Goal: Transaction & Acquisition: Book appointment/travel/reservation

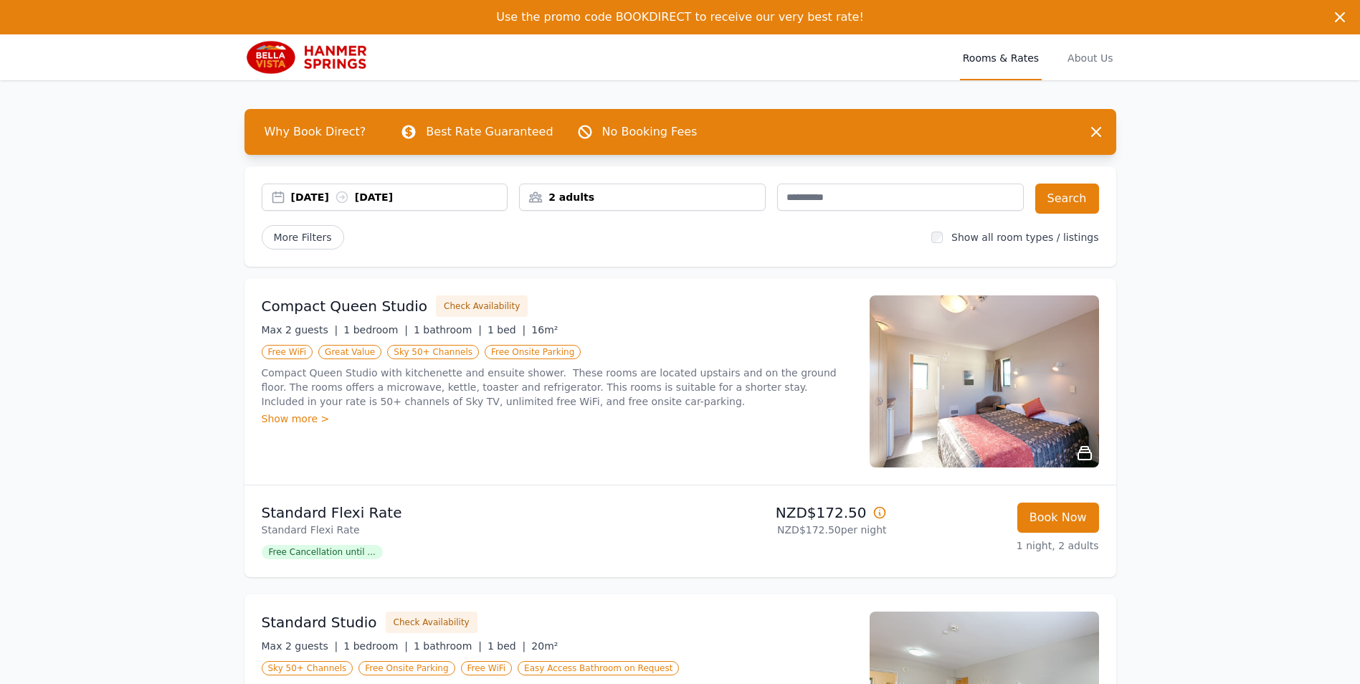
click at [348, 199] on div "[DATE] [DATE]" at bounding box center [399, 197] width 217 height 14
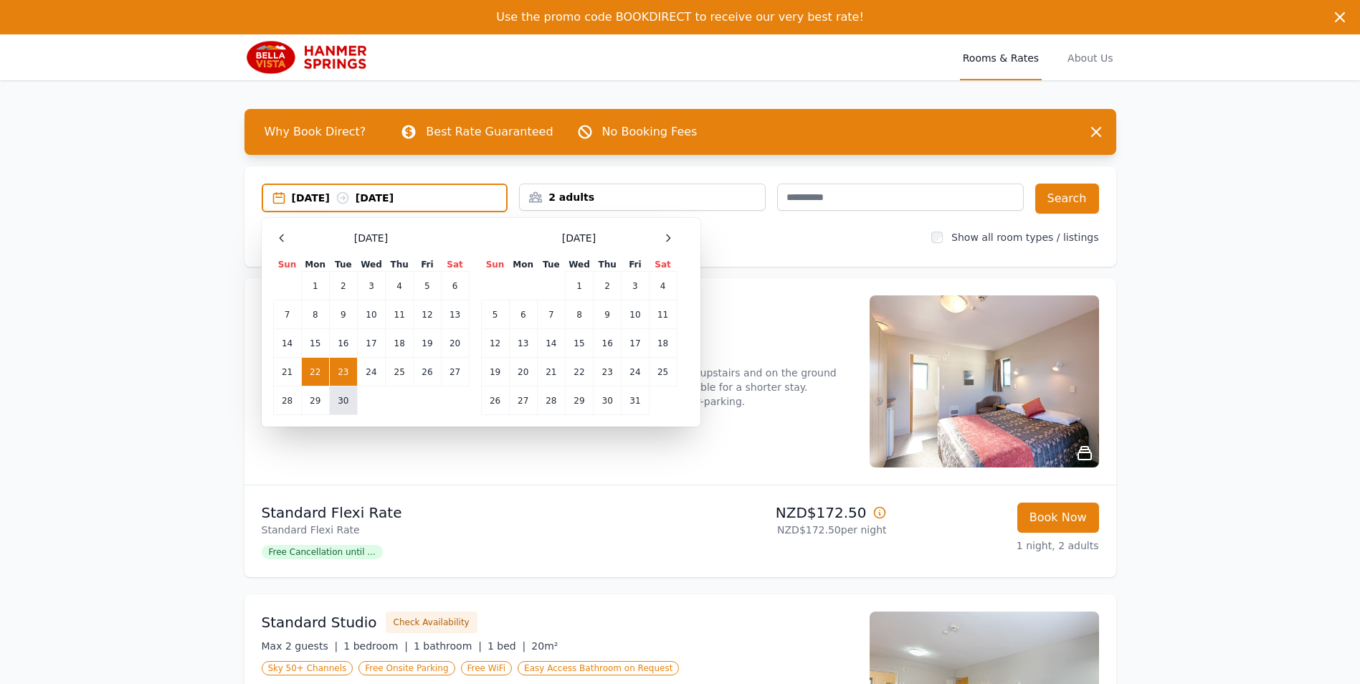
click at [353, 398] on td "30" at bounding box center [343, 401] width 28 height 29
click at [575, 284] on td "1" at bounding box center [579, 286] width 28 height 29
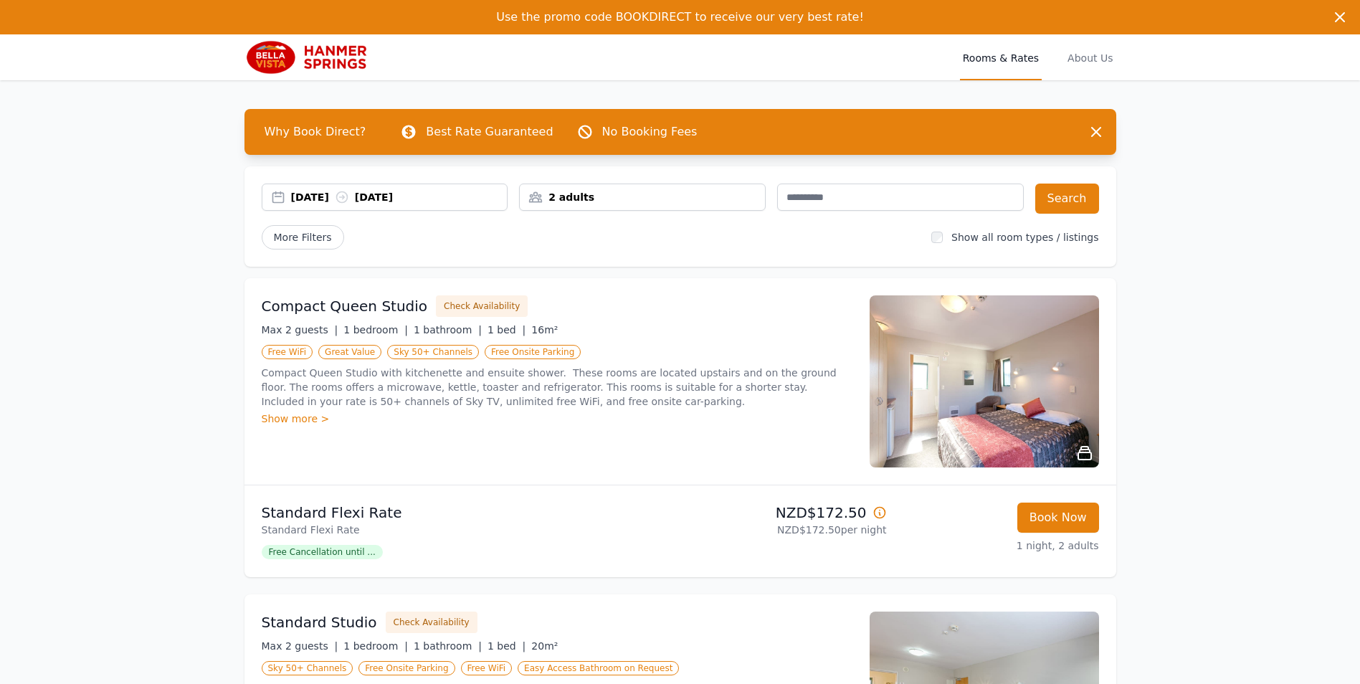
click at [622, 195] on div "2 adults" at bounding box center [642, 197] width 245 height 14
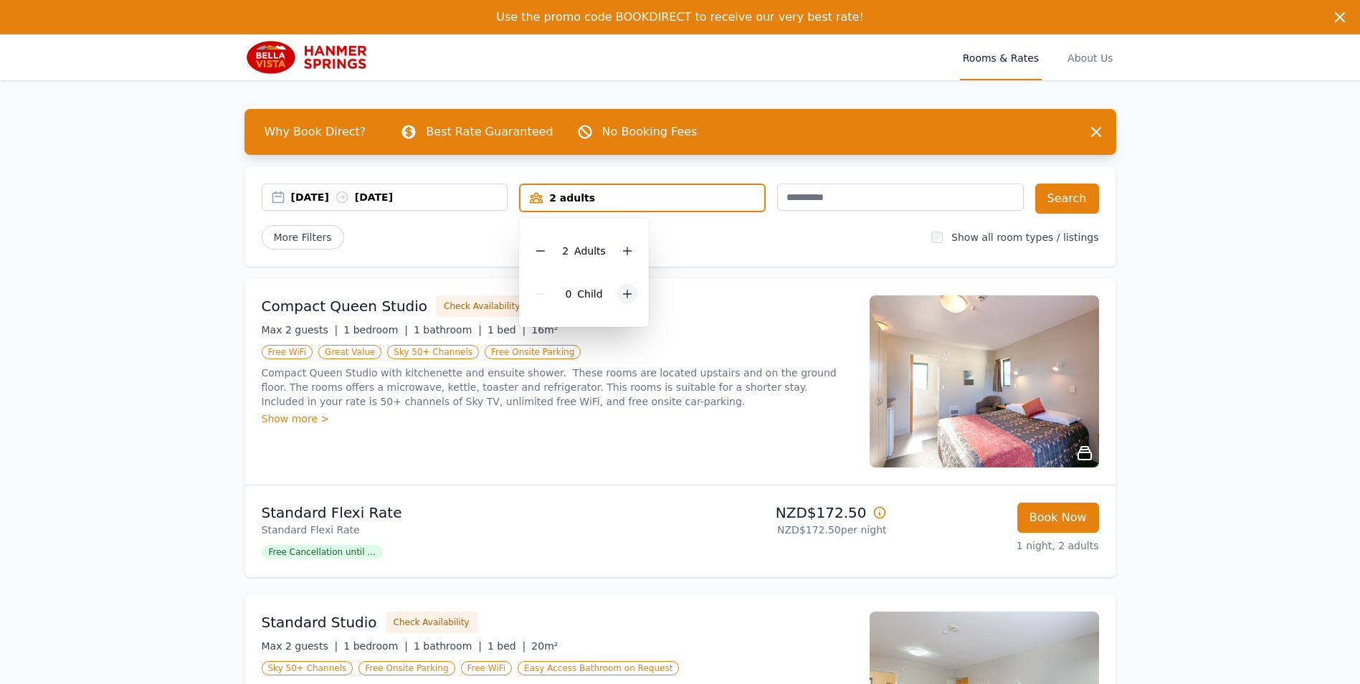
click at [630, 294] on icon at bounding box center [628, 294] width 8 height 8
click at [1078, 191] on button "Search" at bounding box center [1068, 199] width 64 height 30
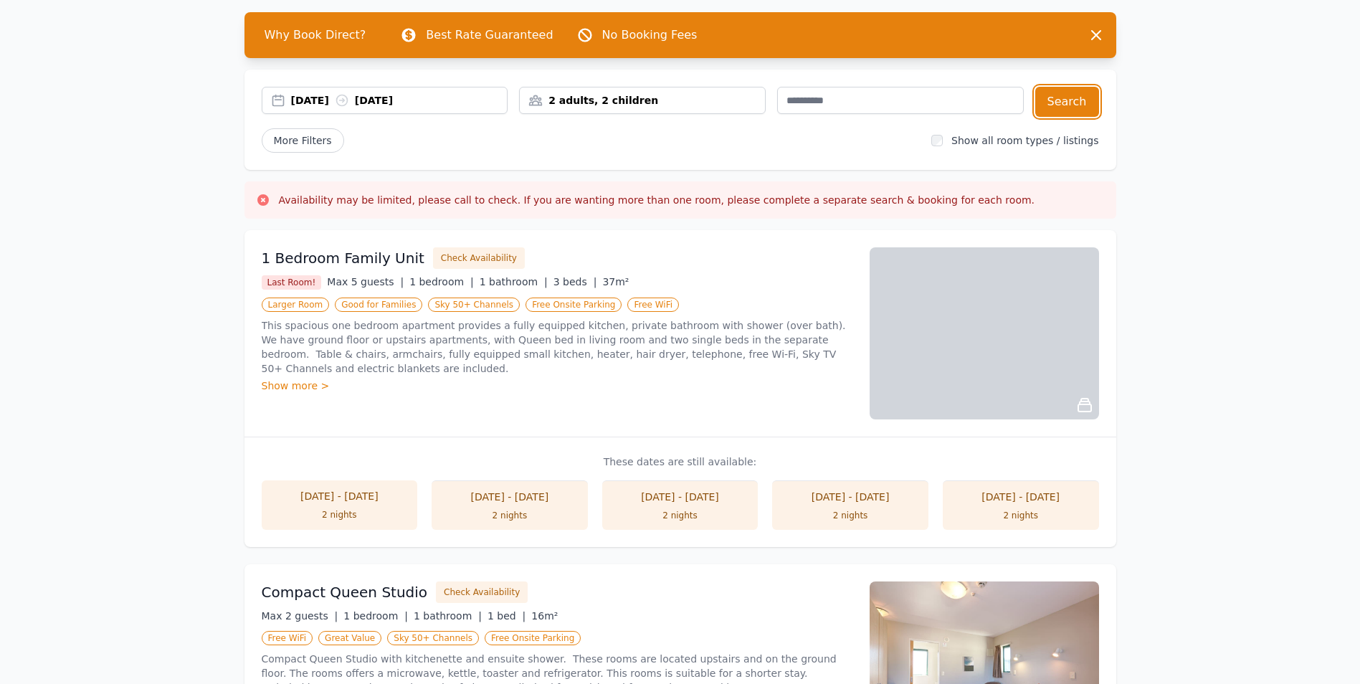
scroll to position [72, 0]
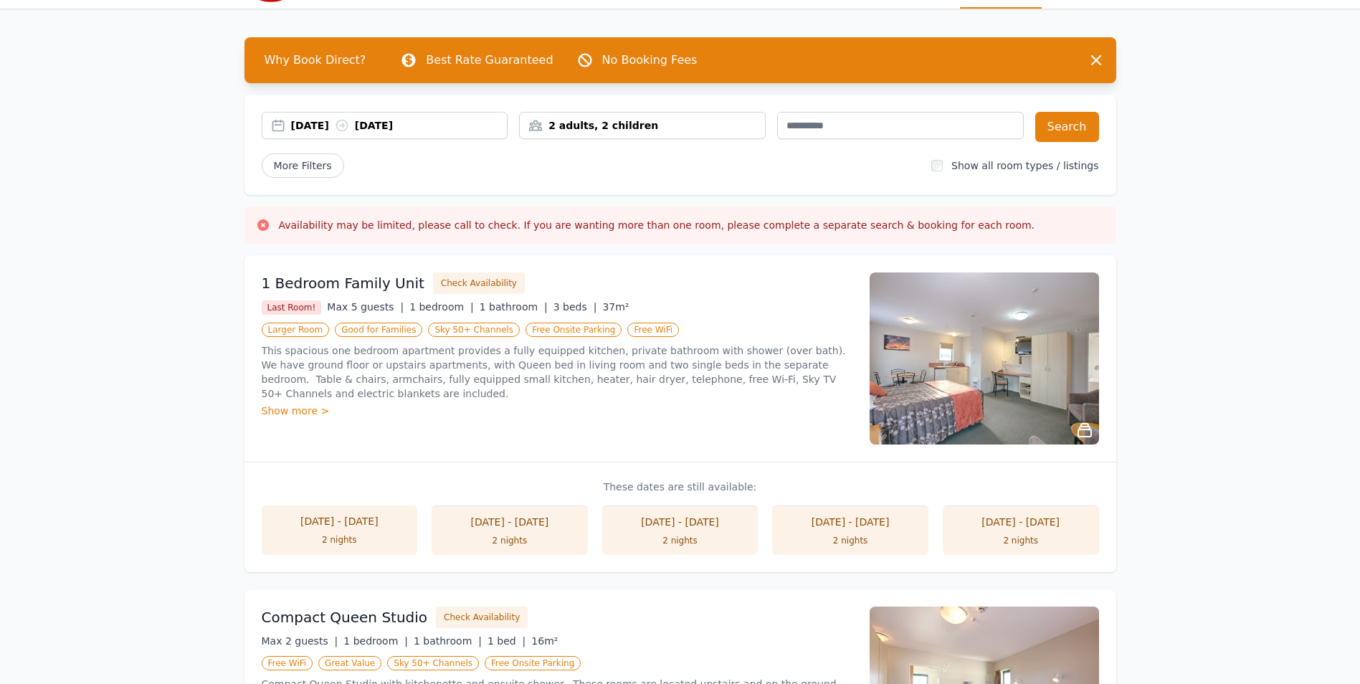
click at [344, 544] on div "2 nights" at bounding box center [340, 539] width 128 height 11
